Goal: Navigation & Orientation: Understand site structure

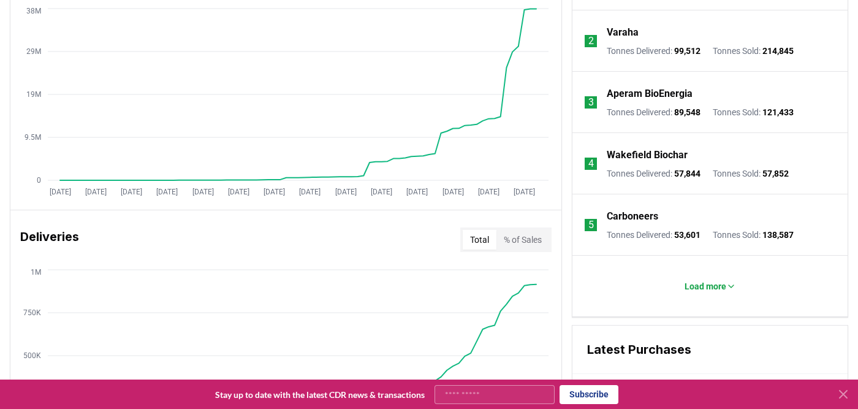
scroll to position [564, 0]
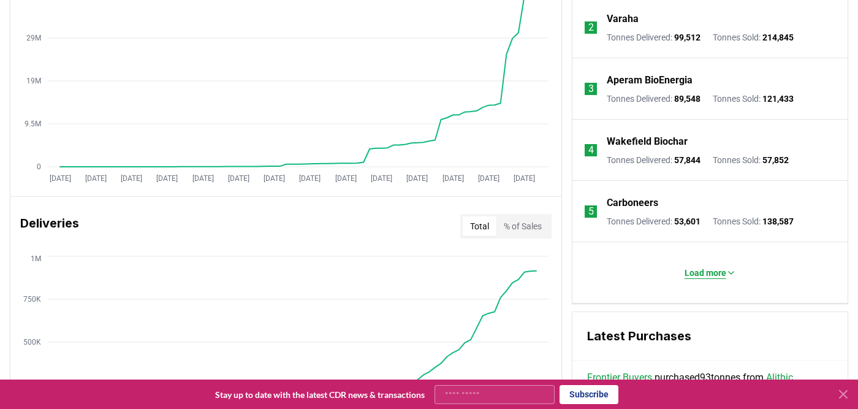
click at [695, 275] on p "Load more" at bounding box center [706, 273] width 42 height 12
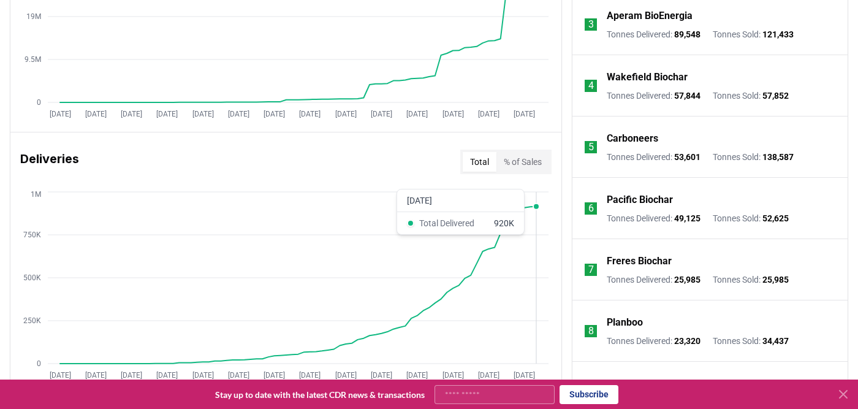
scroll to position [554, 0]
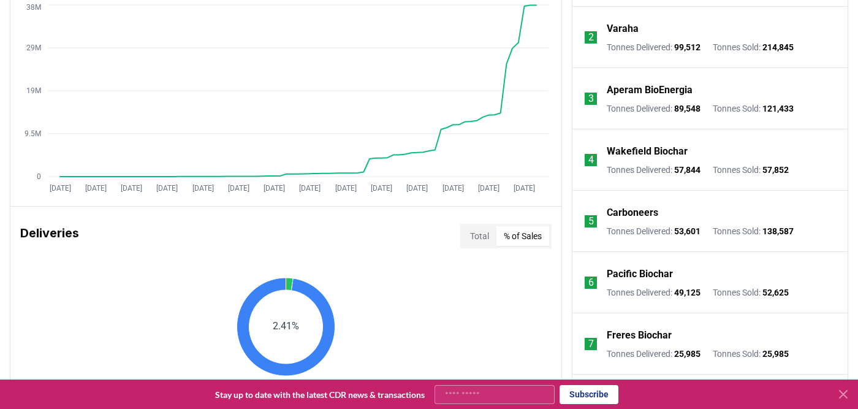
click at [527, 239] on button "% of Sales" at bounding box center [523, 236] width 53 height 20
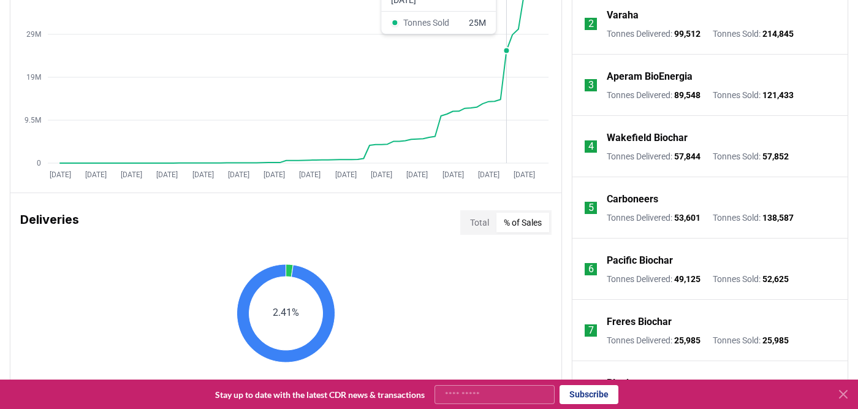
scroll to position [613, 0]
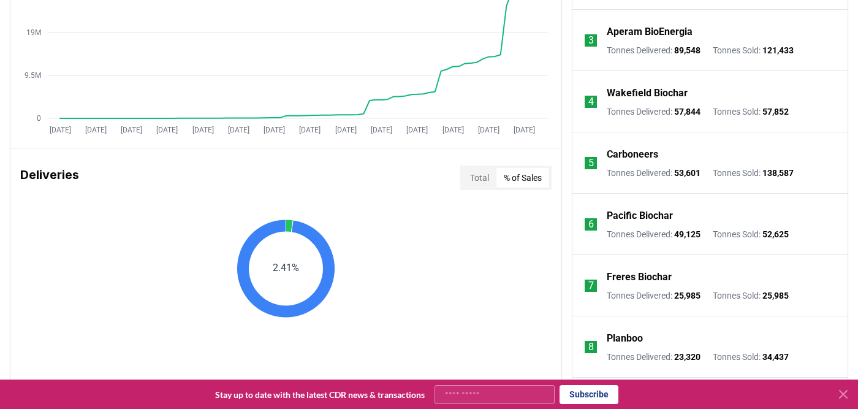
click at [509, 178] on button "% of Sales" at bounding box center [523, 178] width 53 height 20
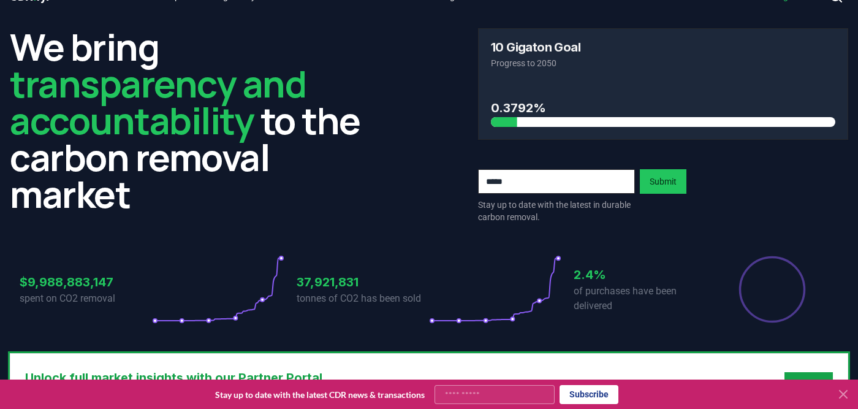
scroll to position [0, 0]
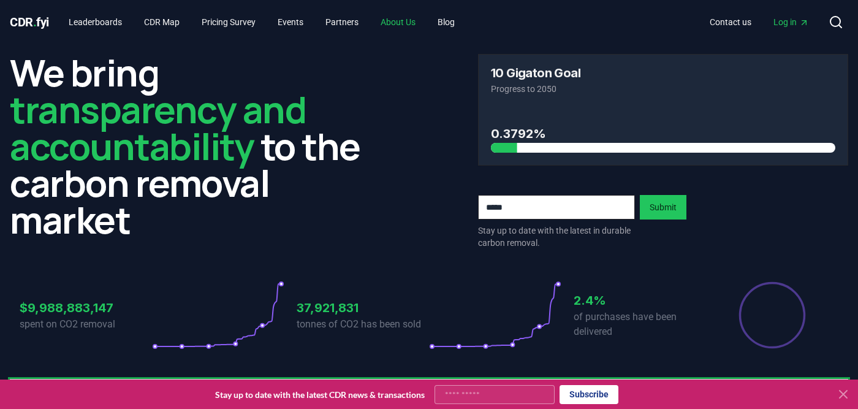
click at [417, 26] on link "About Us" at bounding box center [398, 22] width 55 height 22
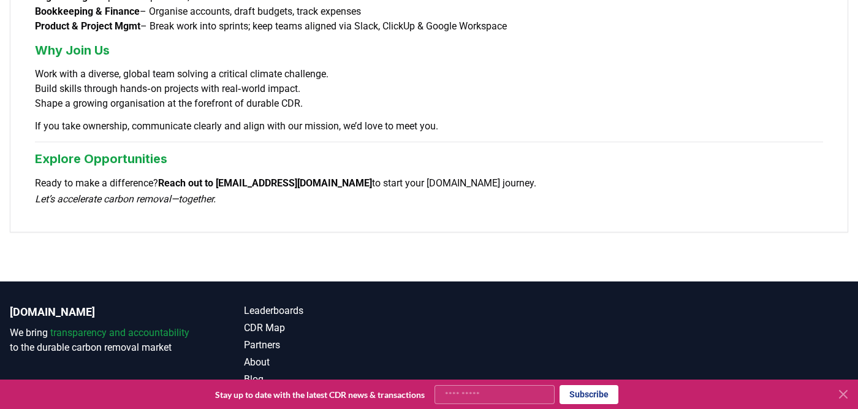
scroll to position [1090, 0]
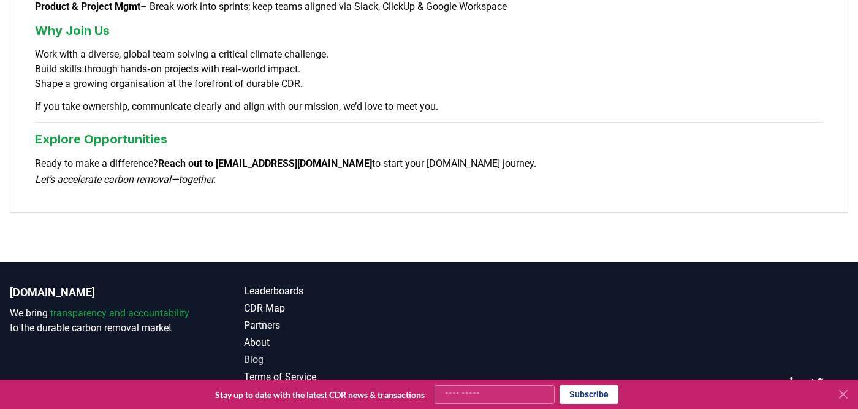
click at [258, 353] on link "Blog" at bounding box center [336, 360] width 185 height 15
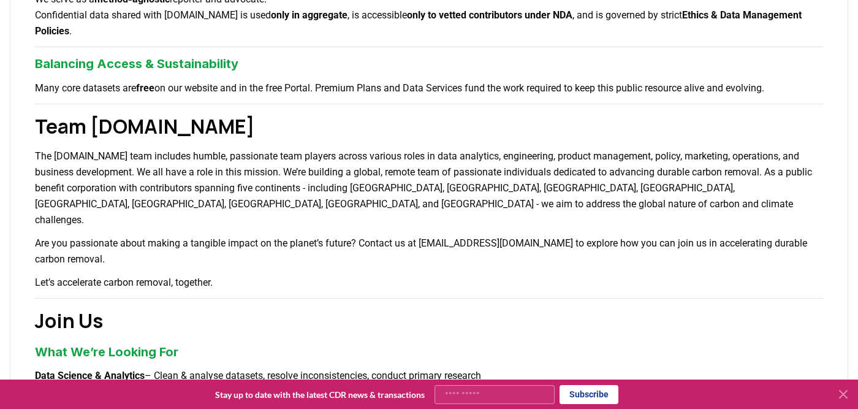
scroll to position [494, 0]
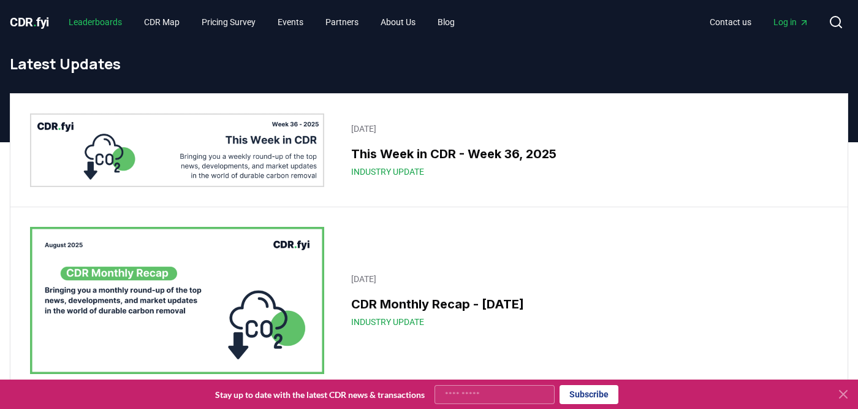
click at [123, 22] on link "Leaderboards" at bounding box center [95, 22] width 73 height 22
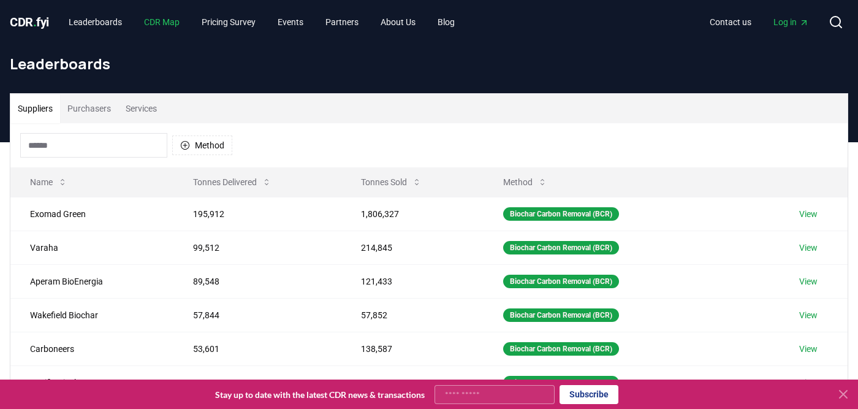
click at [167, 20] on link "CDR Map" at bounding box center [161, 22] width 55 height 22
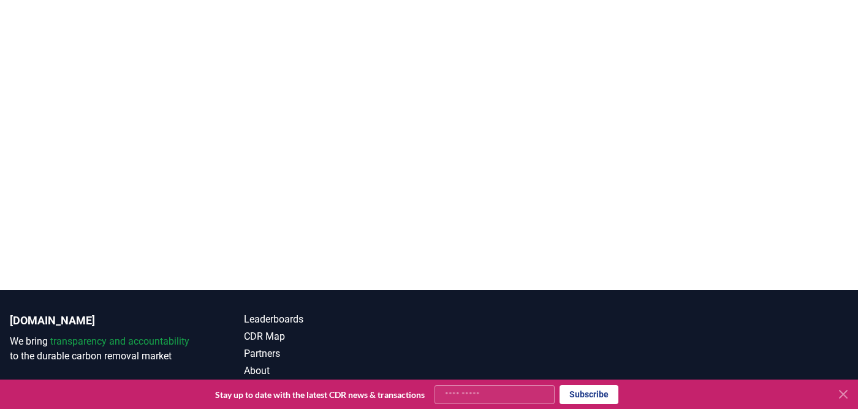
scroll to position [361, 0]
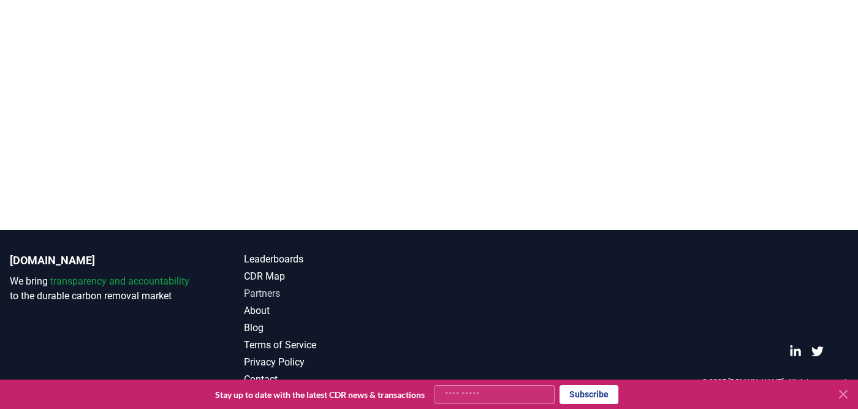
click at [265, 290] on link "Partners" at bounding box center [336, 293] width 185 height 15
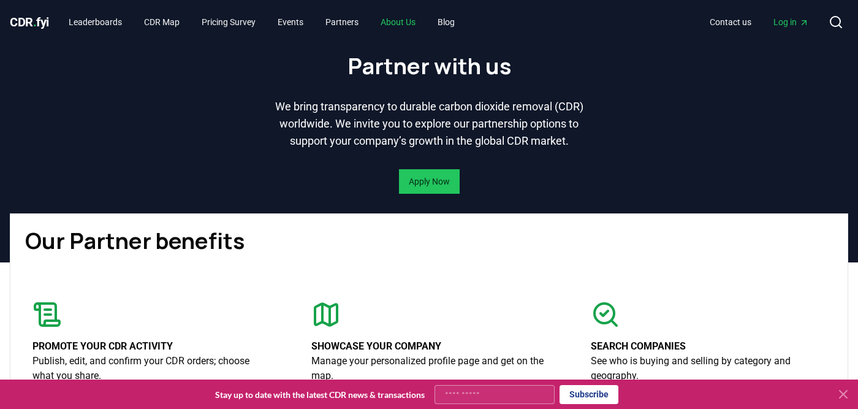
click at [402, 26] on link "About Us" at bounding box center [398, 22] width 55 height 22
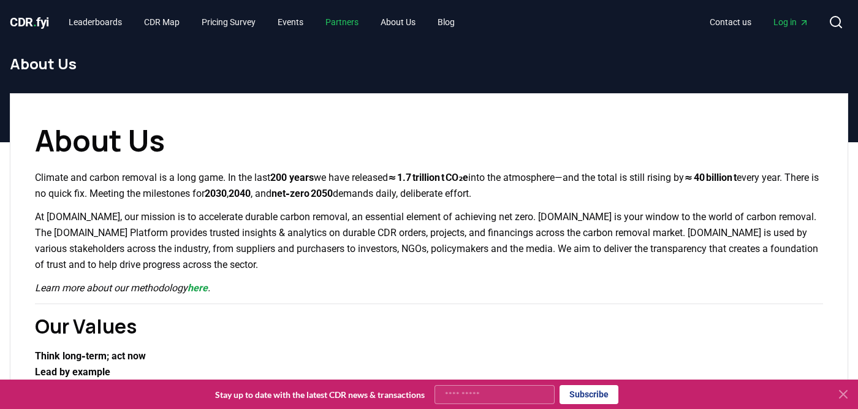
click at [356, 26] on link "Partners" at bounding box center [342, 22] width 53 height 22
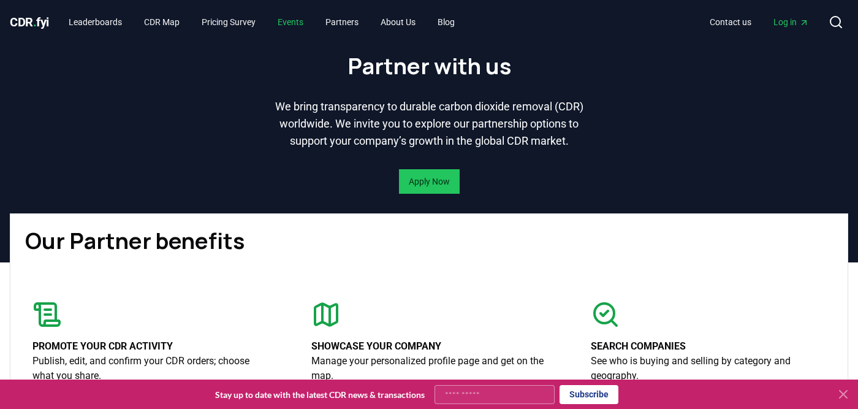
click at [305, 25] on link "Events" at bounding box center [290, 22] width 45 height 22
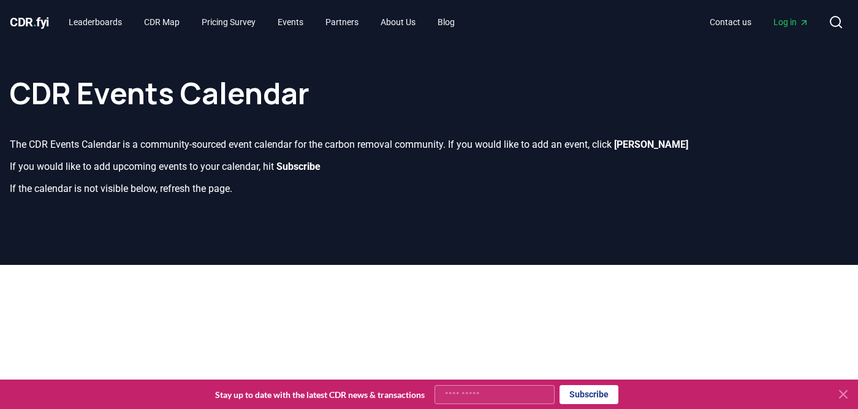
click at [27, 27] on span "CDR . fyi" at bounding box center [29, 22] width 39 height 15
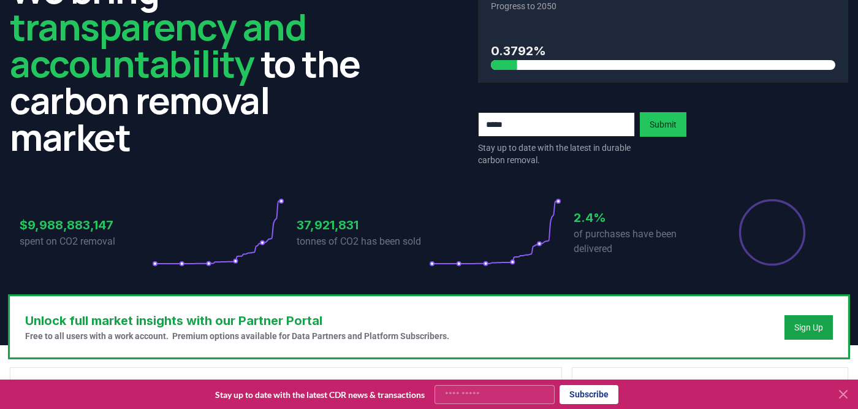
scroll to position [81, 0]
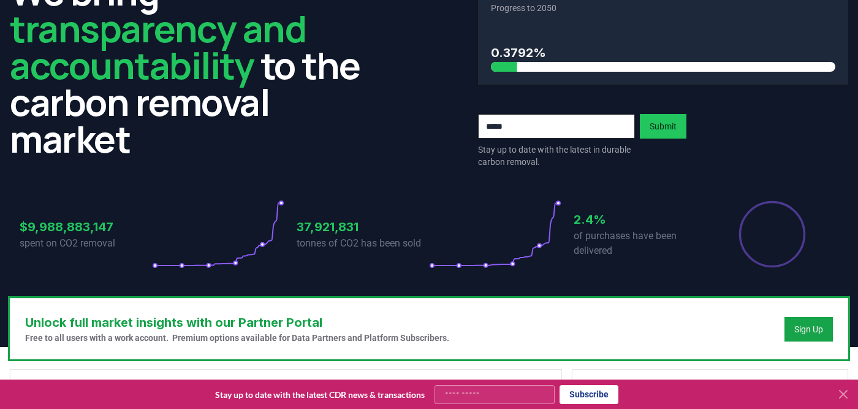
click at [283, 206] on icon at bounding box center [218, 234] width 132 height 69
click at [87, 224] on h3 "$9,988,883,147" at bounding box center [86, 227] width 132 height 18
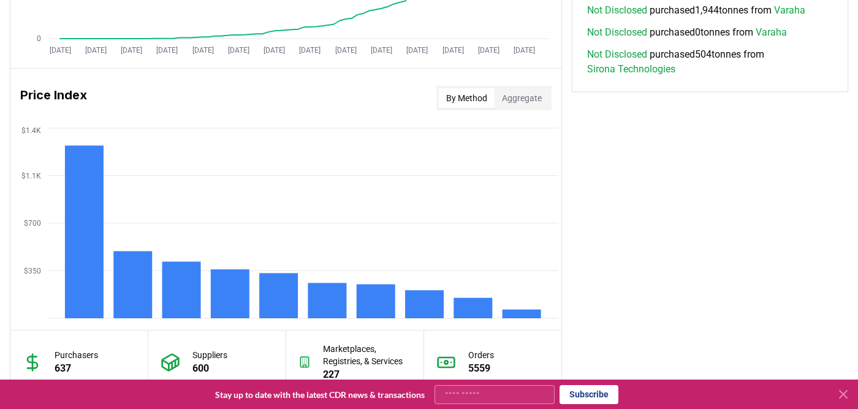
scroll to position [968, 0]
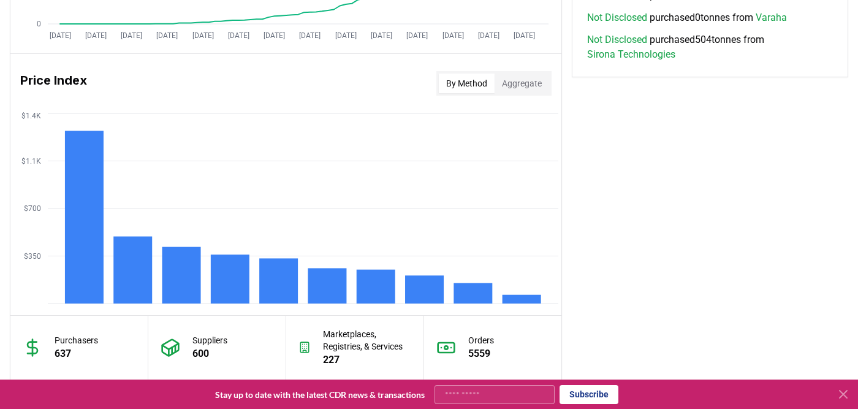
click at [467, 88] on button "By Method" at bounding box center [467, 84] width 56 height 20
click at [505, 80] on button "Aggregate" at bounding box center [522, 84] width 55 height 20
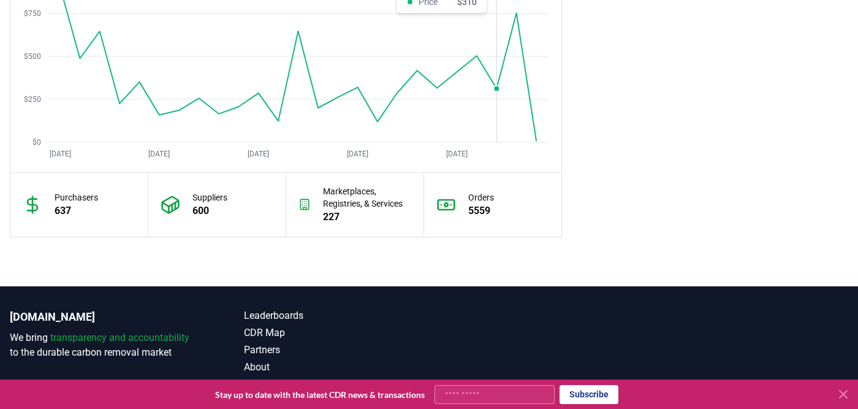
scroll to position [1167, 0]
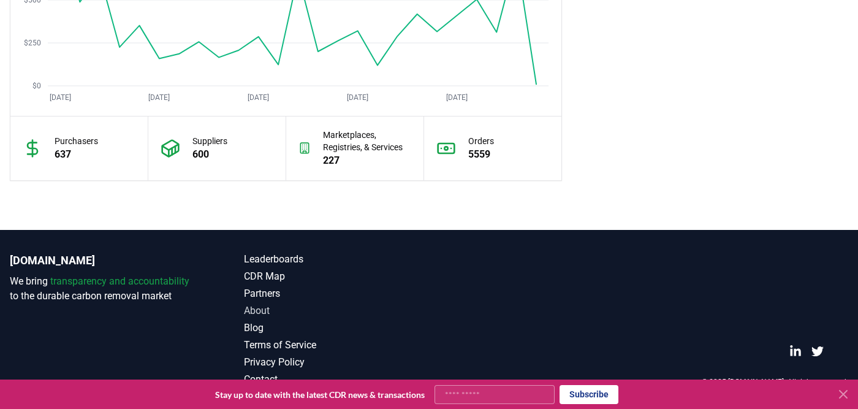
click at [258, 315] on link "About" at bounding box center [336, 311] width 185 height 15
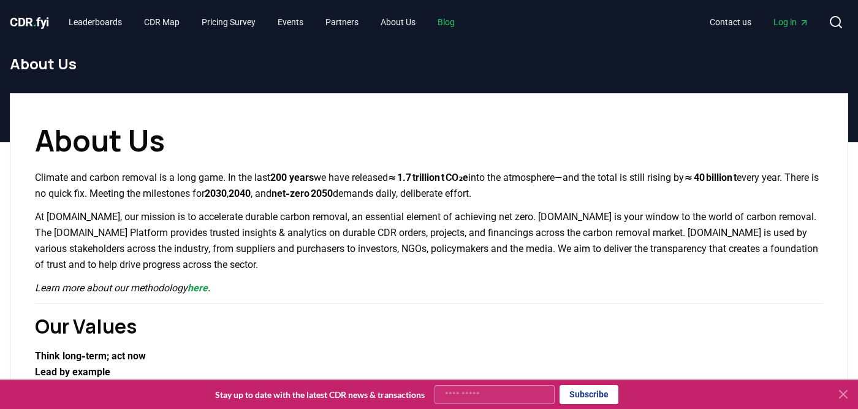
click at [465, 19] on link "Blog" at bounding box center [446, 22] width 37 height 22
click at [464, 20] on link "Blog" at bounding box center [446, 22] width 37 height 22
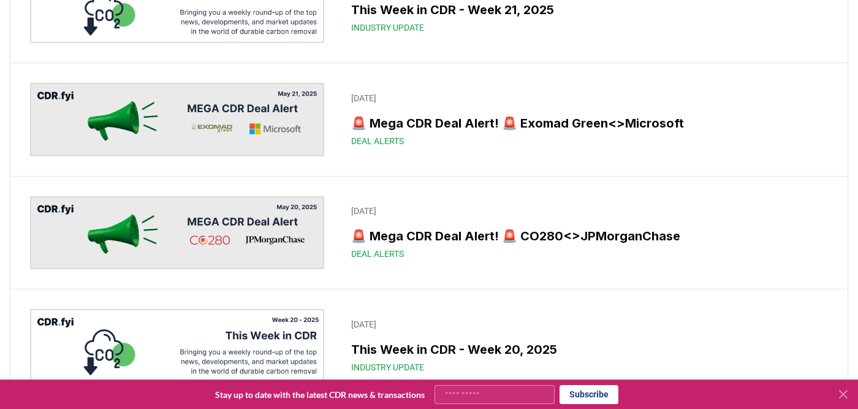
scroll to position [3520, 0]
